Goal: Task Accomplishment & Management: Use online tool/utility

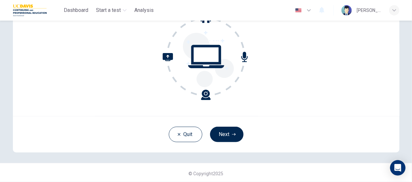
scroll to position [73, 0]
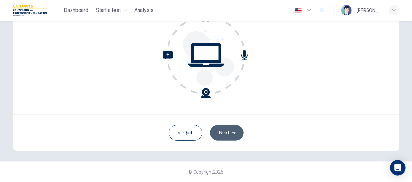
click at [224, 132] on button "Next" at bounding box center [227, 132] width 34 height 15
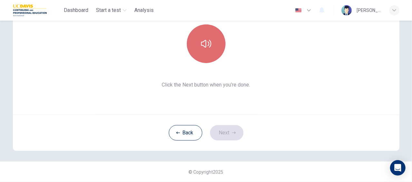
click at [202, 56] on button "button" at bounding box center [206, 43] width 39 height 39
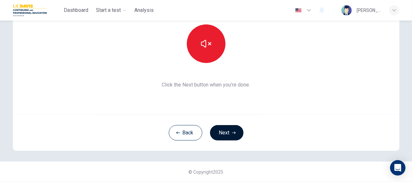
click at [221, 134] on button "Next" at bounding box center [227, 132] width 34 height 15
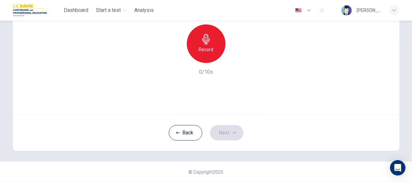
click at [207, 47] on h6 "Record" at bounding box center [206, 50] width 15 height 8
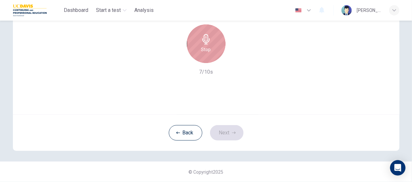
click at [210, 53] on div "Stop" at bounding box center [206, 43] width 39 height 39
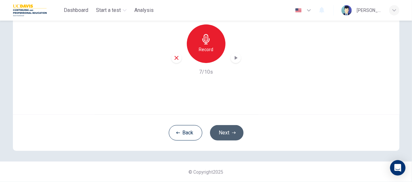
click at [224, 131] on button "Next" at bounding box center [227, 132] width 34 height 15
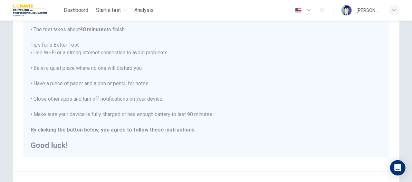
scroll to position [99, 0]
drag, startPoint x: 409, startPoint y: 86, endPoint x: 409, endPoint y: 44, distance: 41.9
click at [409, 44] on div "Disclaimer: You are about to start a Placement Test . Before You Start the Test…" at bounding box center [206, 102] width 412 height 162
click at [355, 75] on div "You are about to start a Placement Test . Before You Start the Test: • Once you…" at bounding box center [206, 60] width 351 height 178
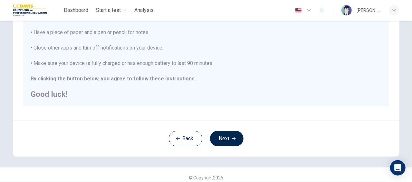
scroll to position [155, 0]
